Goal: Check status

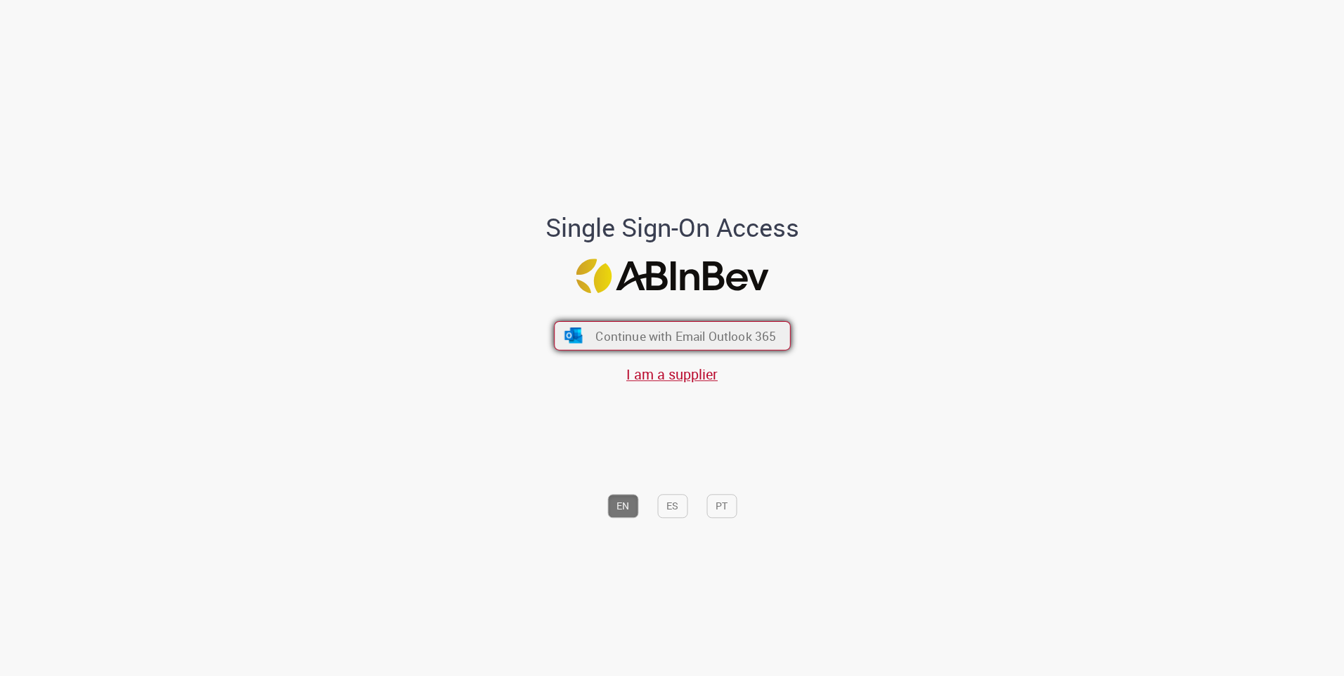
click at [675, 343] on span "Continue with Email Outlook 365" at bounding box center [685, 336] width 181 height 16
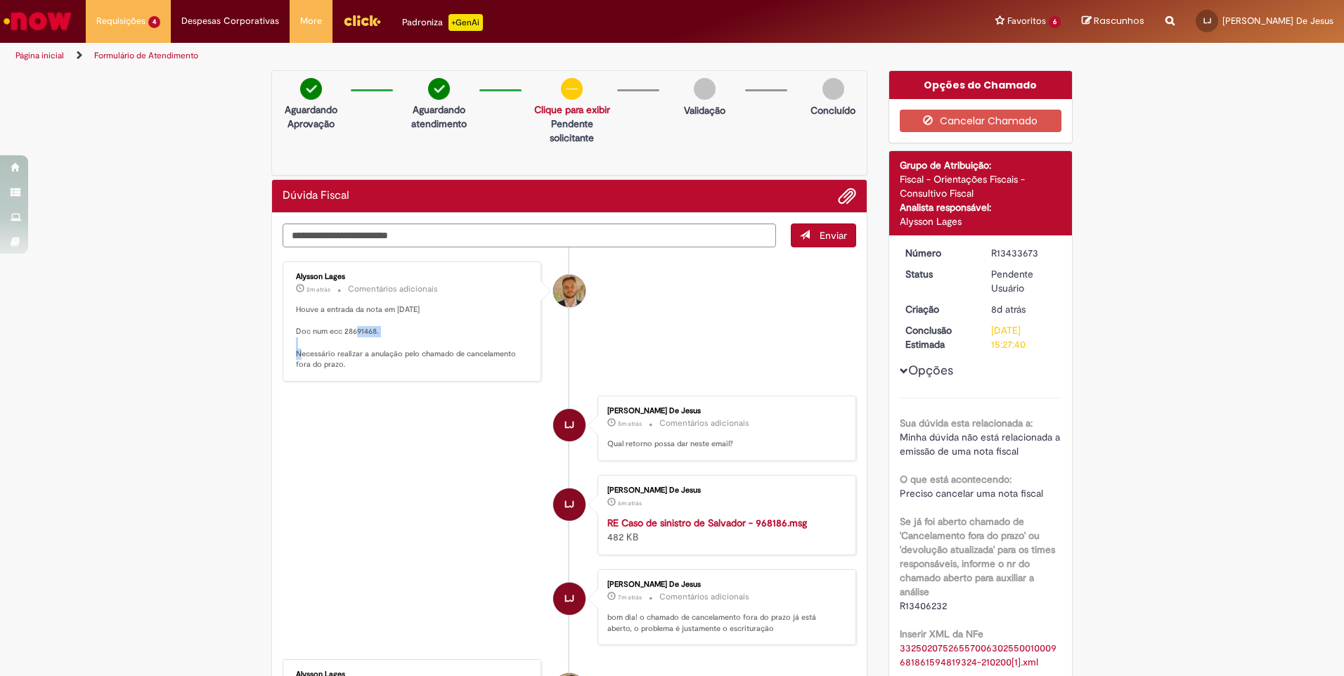
drag, startPoint x: 337, startPoint y: 326, endPoint x: 372, endPoint y: 329, distance: 34.6
click at [372, 329] on p "Houve a entrada da nota em [DATE] Doc num ecc 28691468. Necessário realizar a a…" at bounding box center [413, 337] width 234 height 66
click at [391, 349] on p "Houve a entrada da nota em [DATE] Doc num ecc 28691468. Necessário realizar a a…" at bounding box center [413, 337] width 234 height 66
drag, startPoint x: 339, startPoint y: 332, endPoint x: 371, endPoint y: 334, distance: 31.7
click at [371, 334] on p "Houve a entrada da nota em [DATE] Doc num ecc 28691468. Necessário realizar a a…" at bounding box center [413, 337] width 234 height 66
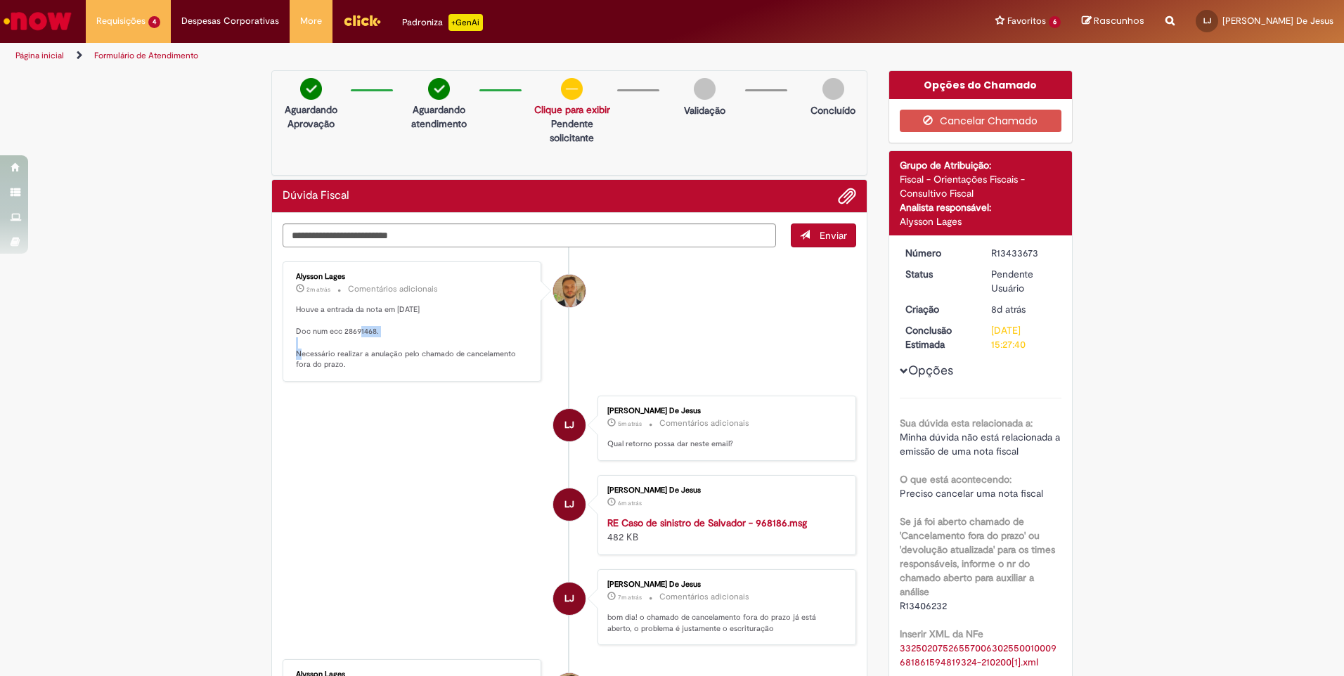
copy p "28691468"
click at [401, 228] on textarea "Digite sua mensagem aqui..." at bounding box center [529, 236] width 493 height 24
type textarea "**********"
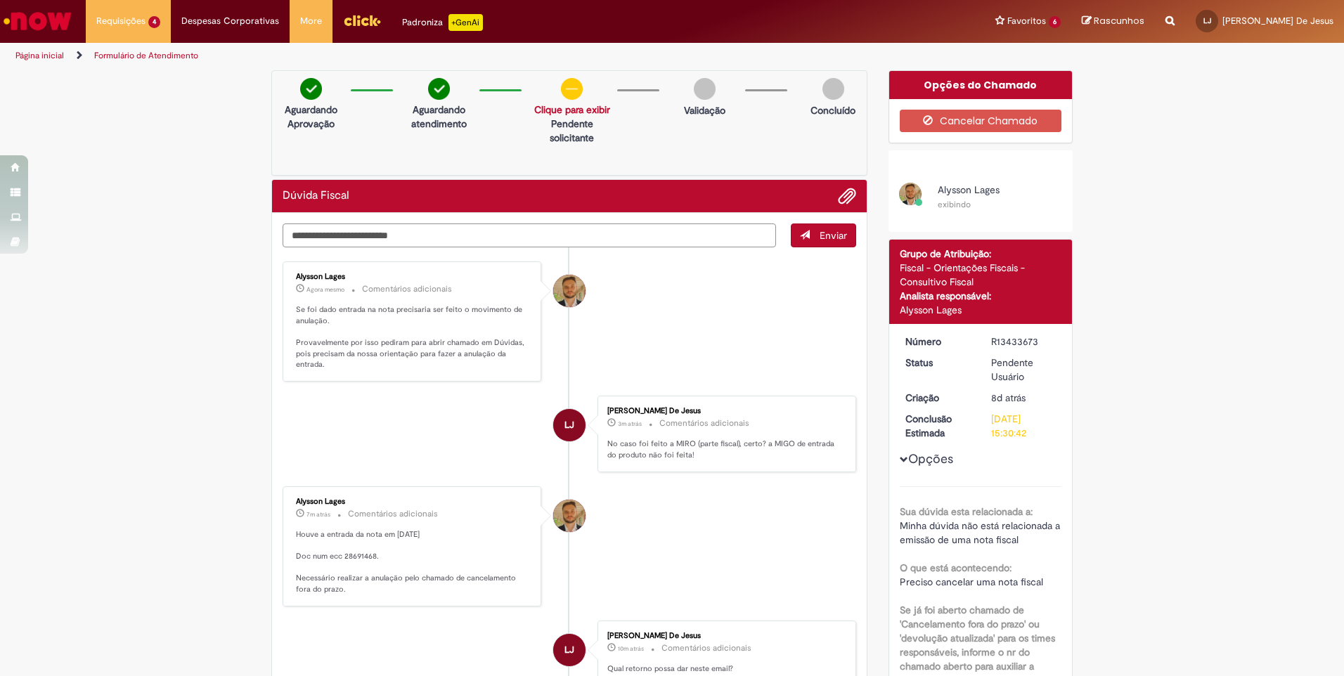
scroll to position [70, 0]
